Goal: Check status

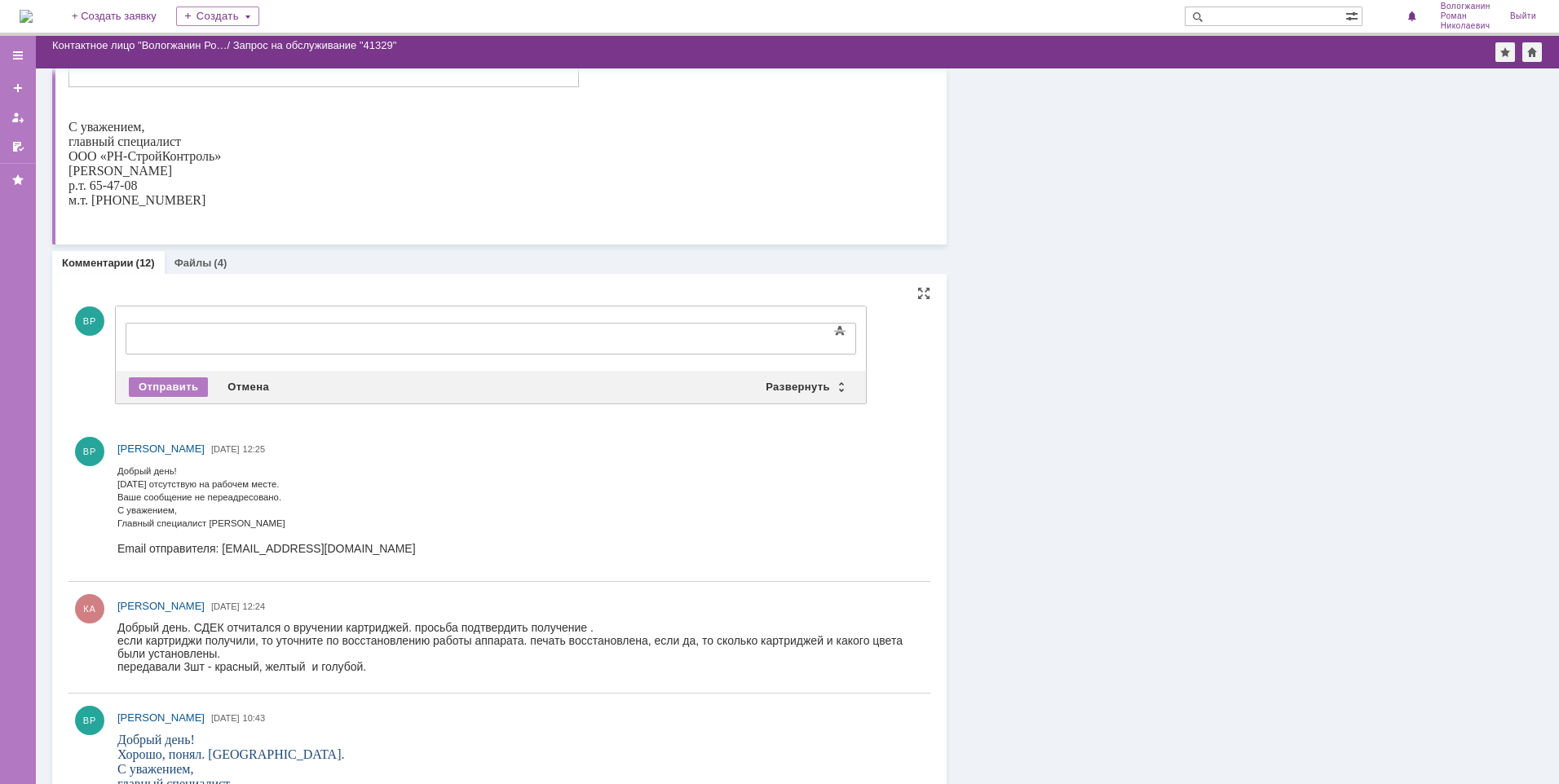
scroll to position [326, 0]
click at [240, 388] on div "Отмена" at bounding box center [248, 388] width 61 height 20
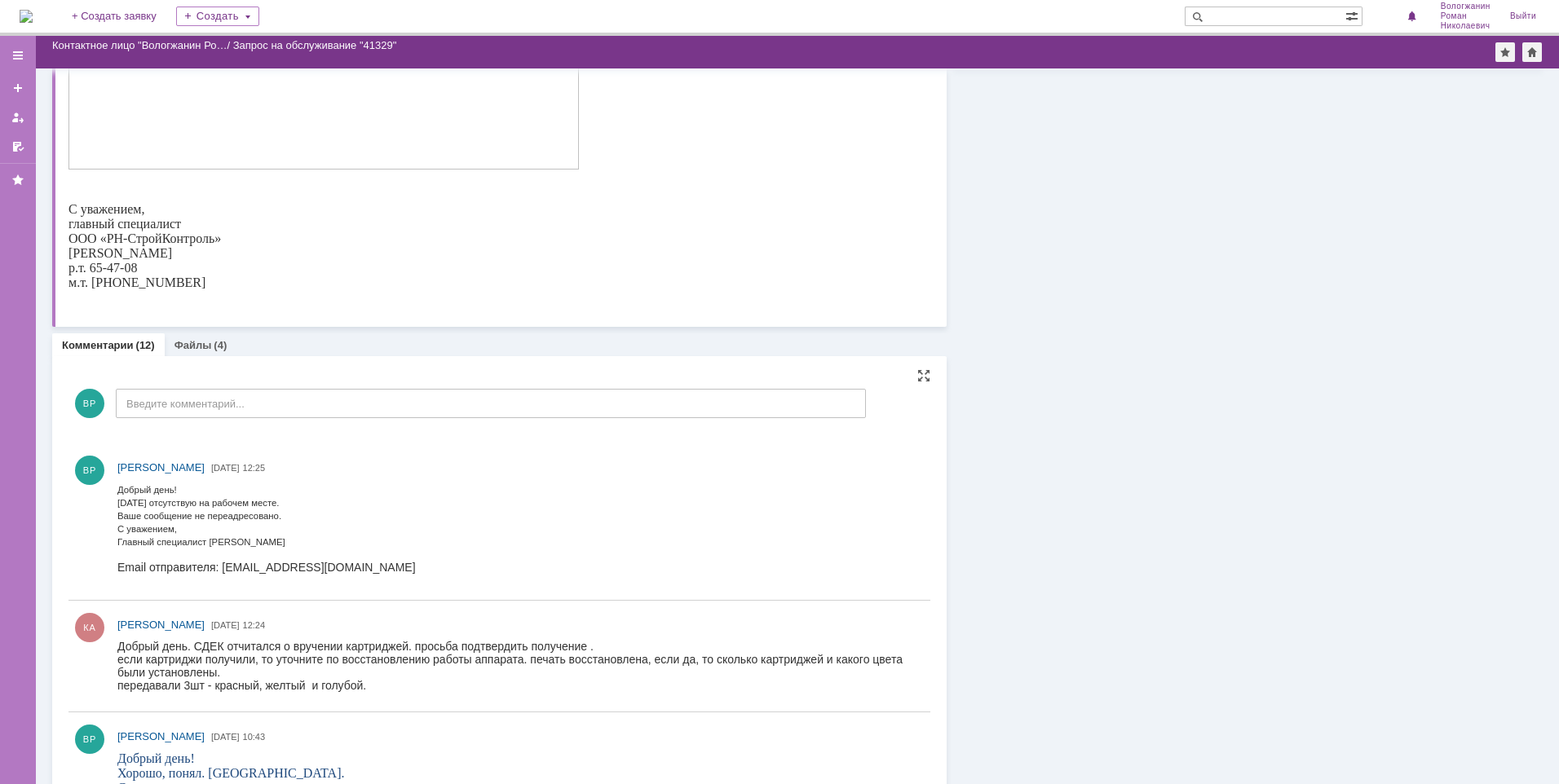
scroll to position [0, 0]
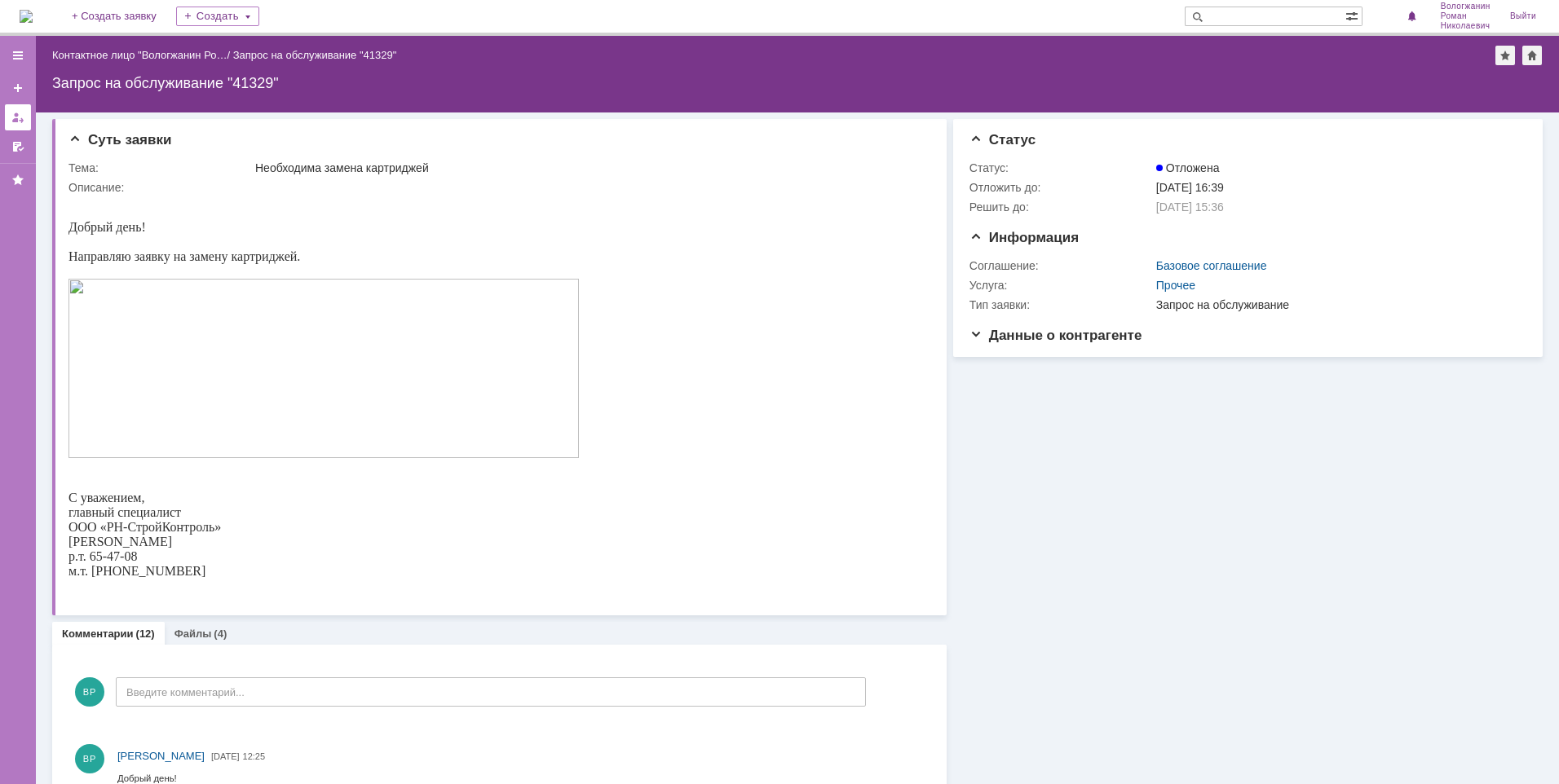
click at [17, 116] on div at bounding box center [18, 117] width 13 height 13
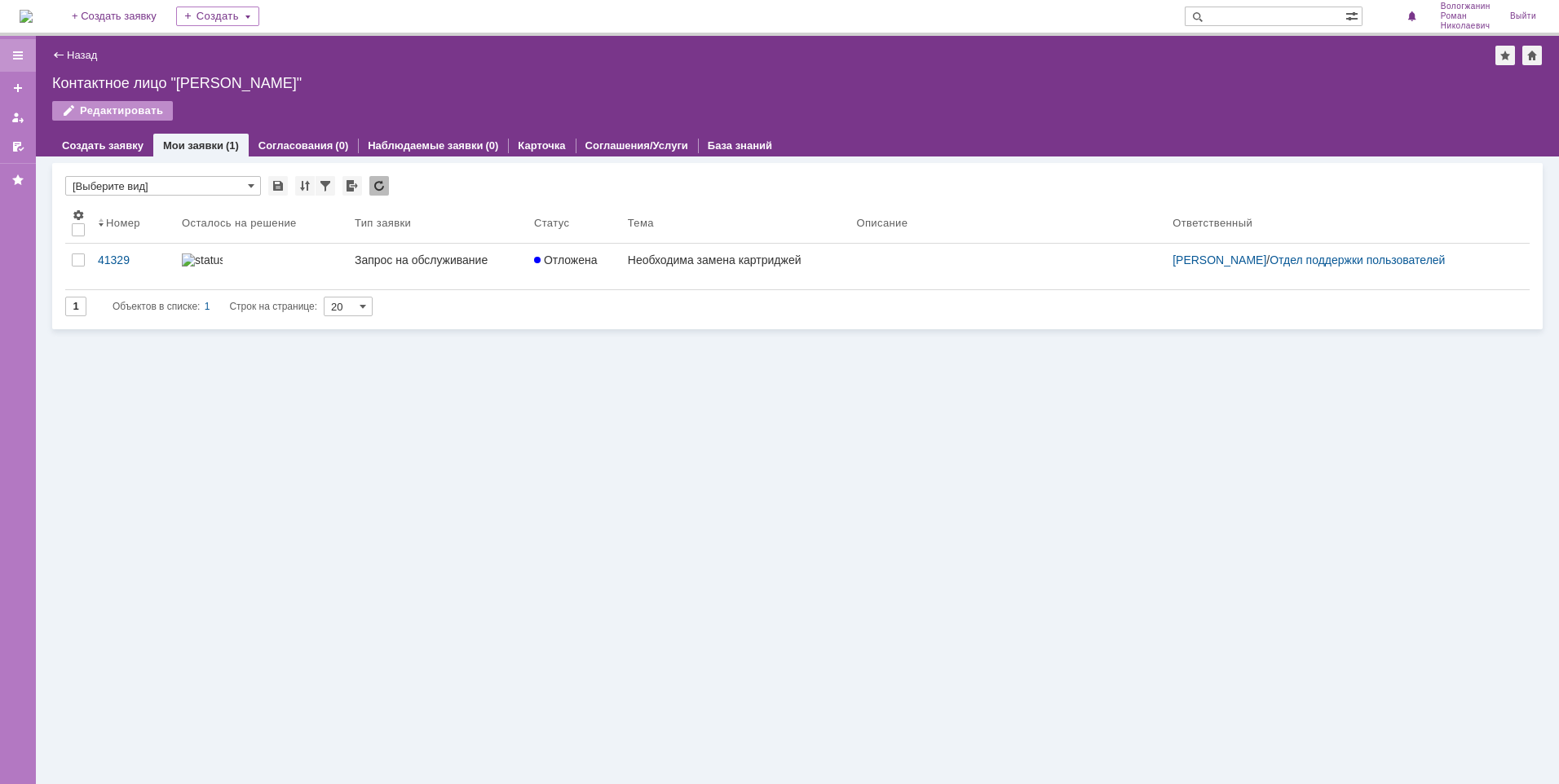
click at [17, 56] on div at bounding box center [18, 55] width 13 height 13
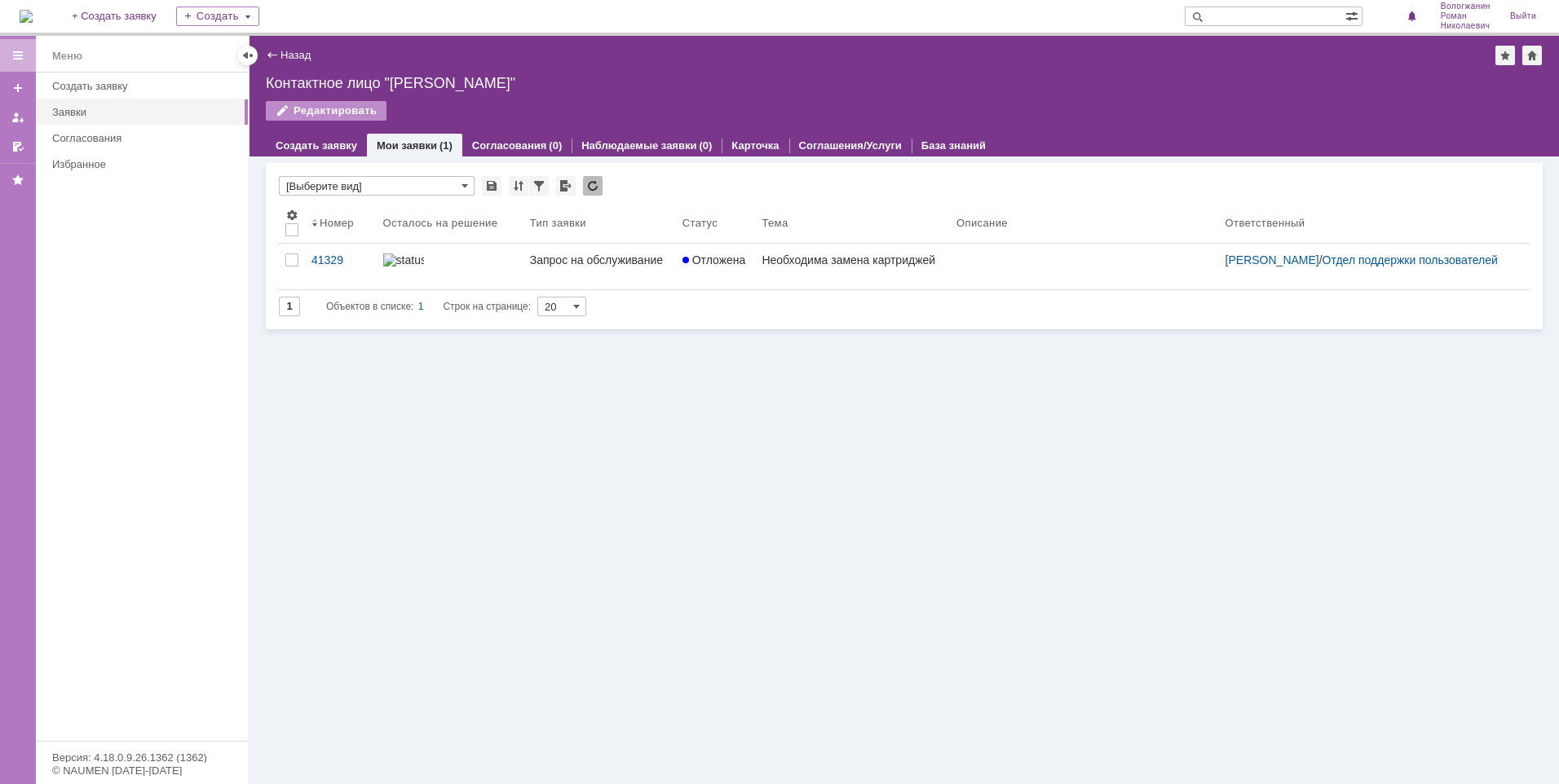
click at [17, 56] on div at bounding box center [18, 55] width 13 height 13
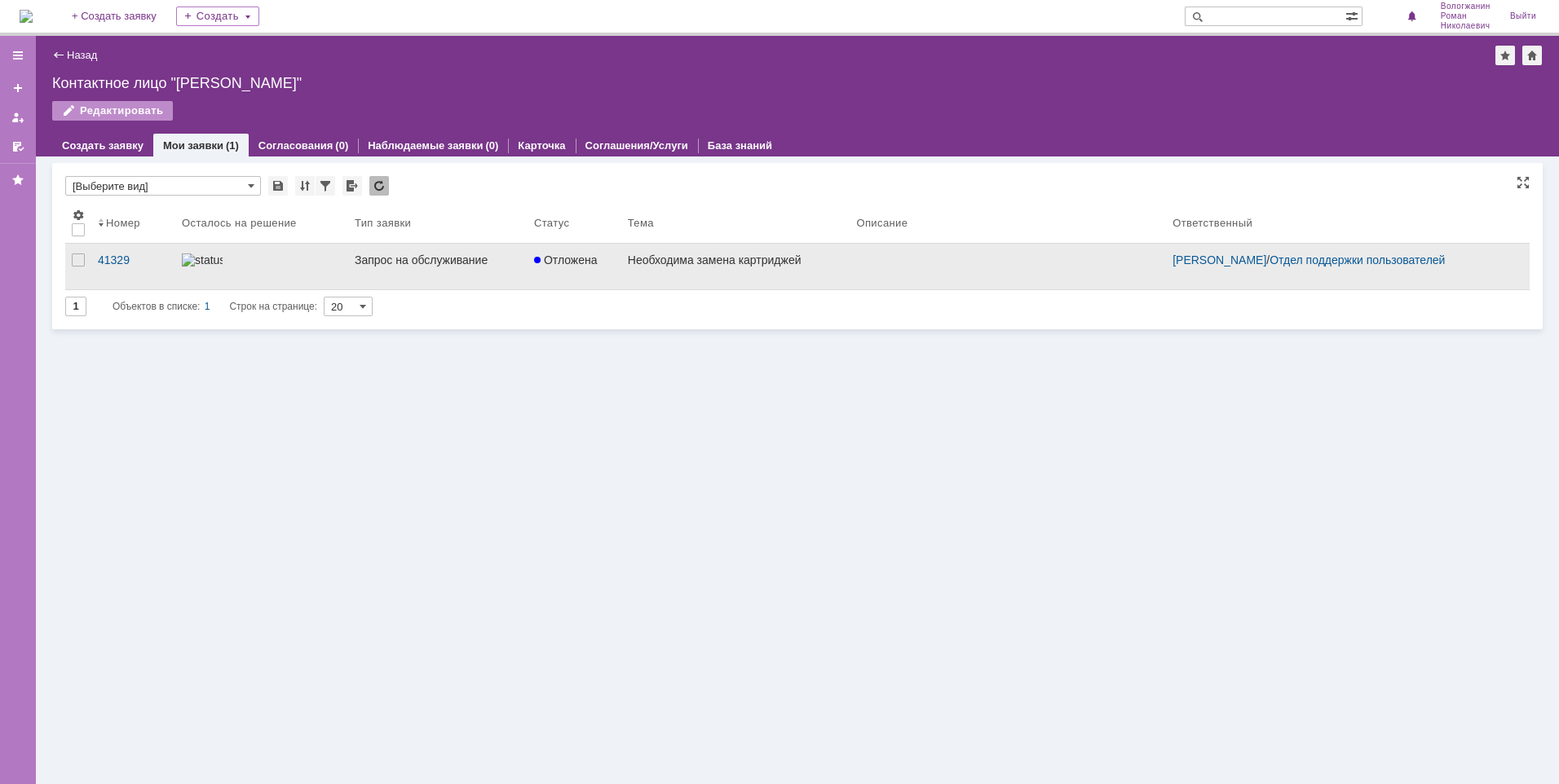
click at [212, 262] on img at bounding box center [202, 260] width 41 height 13
